Goal: Transaction & Acquisition: Purchase product/service

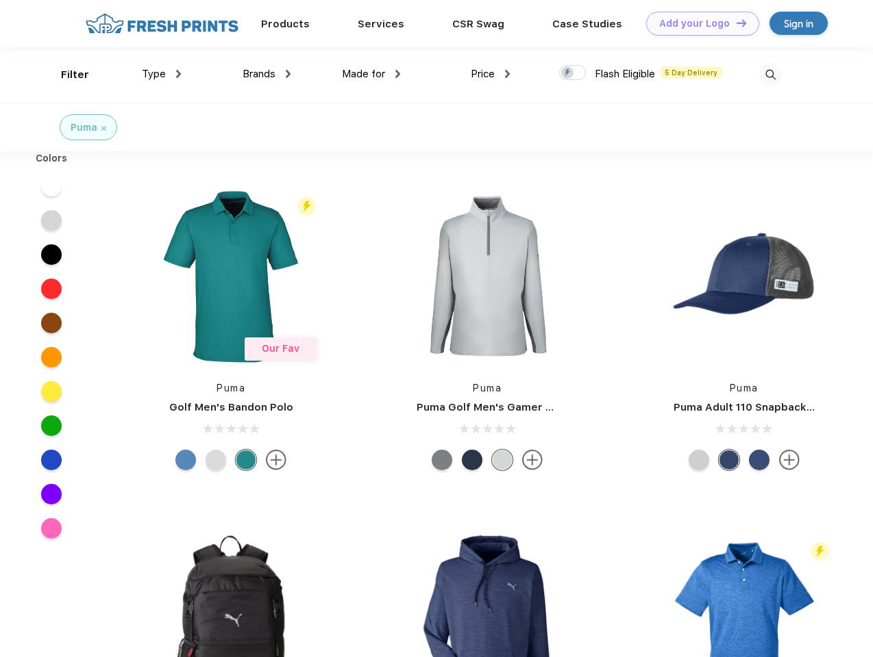
click at [697, 23] on link "Add your Logo Design Tool" at bounding box center [702, 24] width 113 height 24
click at [0, 0] on div "Design Tool" at bounding box center [0, 0] width 0 height 0
click at [735, 23] on link "Add your Logo Design Tool" at bounding box center [702, 24] width 113 height 24
click at [66, 75] on div "Filter" at bounding box center [75, 75] width 28 height 16
click at [162, 74] on span "Type" at bounding box center [154, 74] width 24 height 12
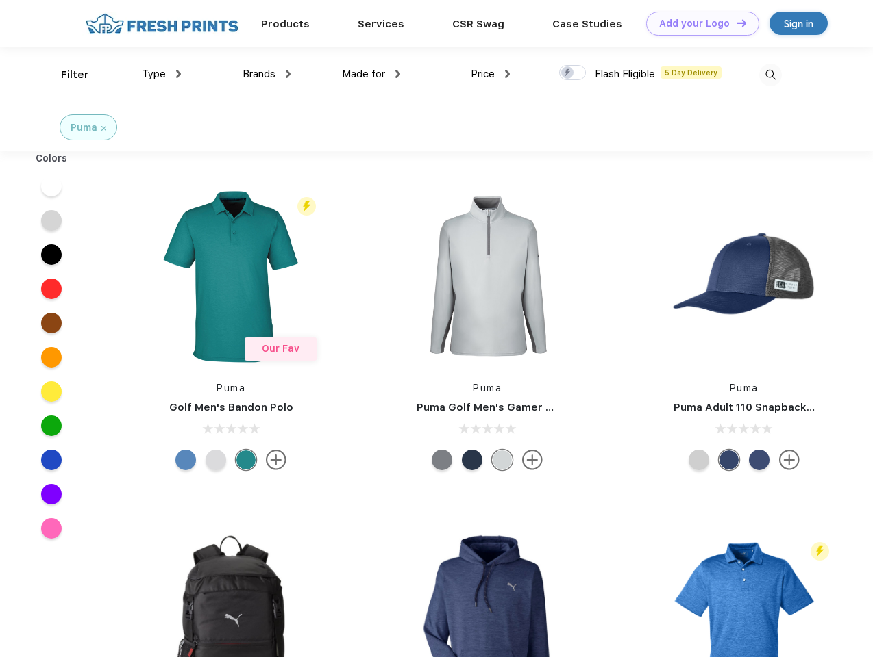
click at [266, 74] on span "Brands" at bounding box center [258, 74] width 33 height 12
click at [371, 74] on span "Made for" at bounding box center [363, 74] width 43 height 12
click at [490, 74] on span "Price" at bounding box center [482, 74] width 24 height 12
click at [573, 73] on div at bounding box center [572, 72] width 27 height 15
click at [568, 73] on input "checkbox" at bounding box center [563, 68] width 9 height 9
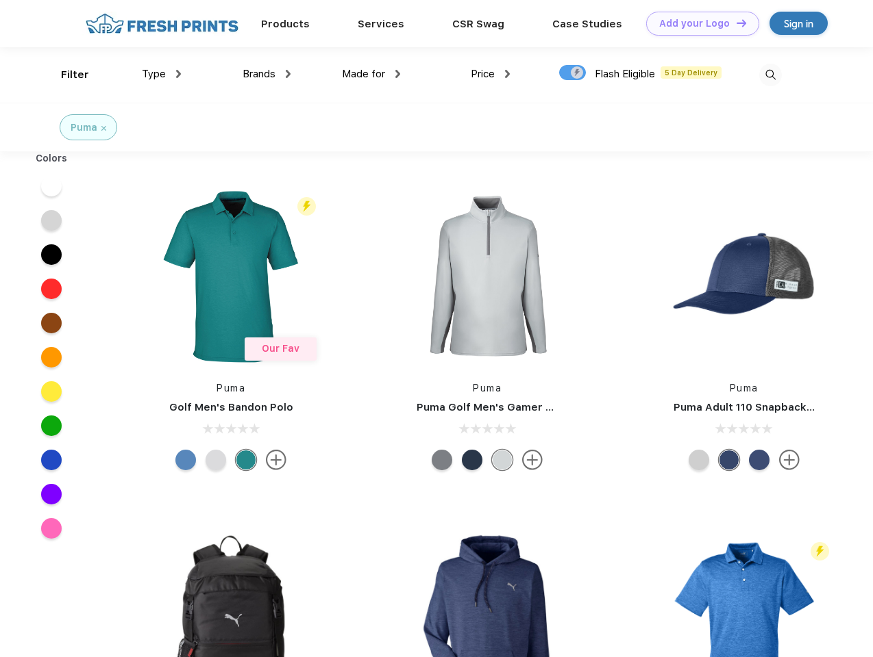
click at [770, 75] on img at bounding box center [770, 75] width 23 height 23
